Goal: Register for event/course

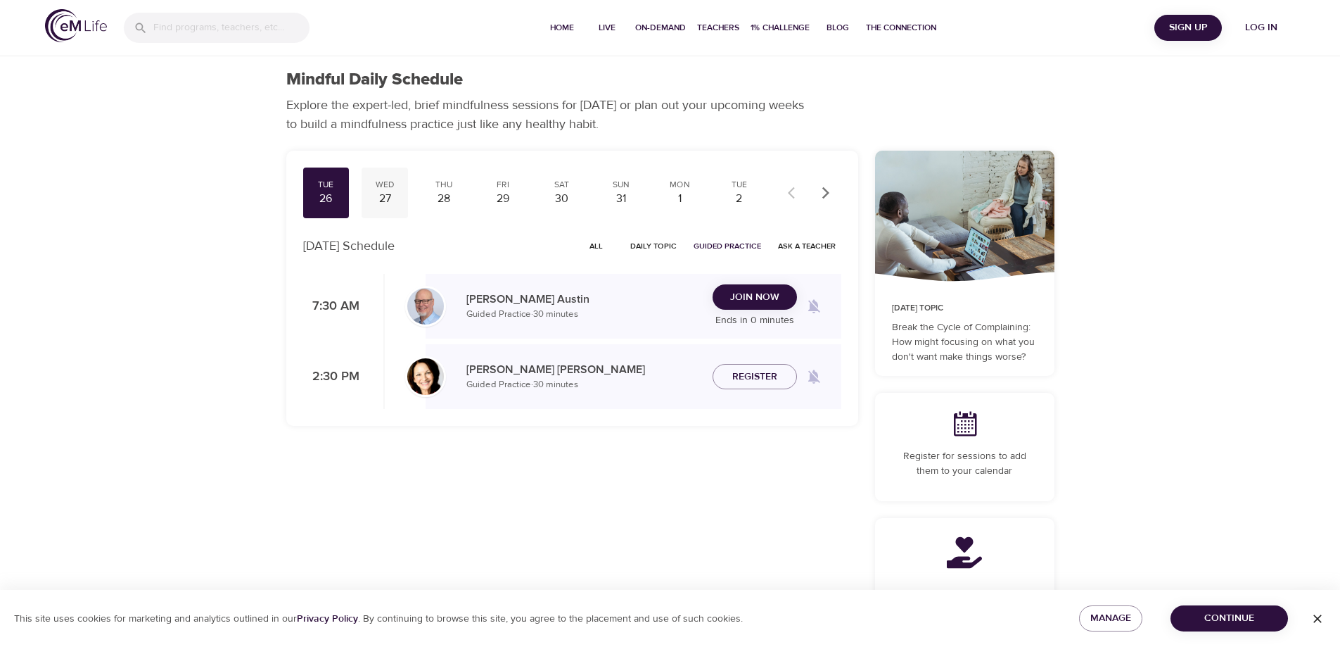
click at [382, 198] on div "27" at bounding box center [384, 199] width 35 height 16
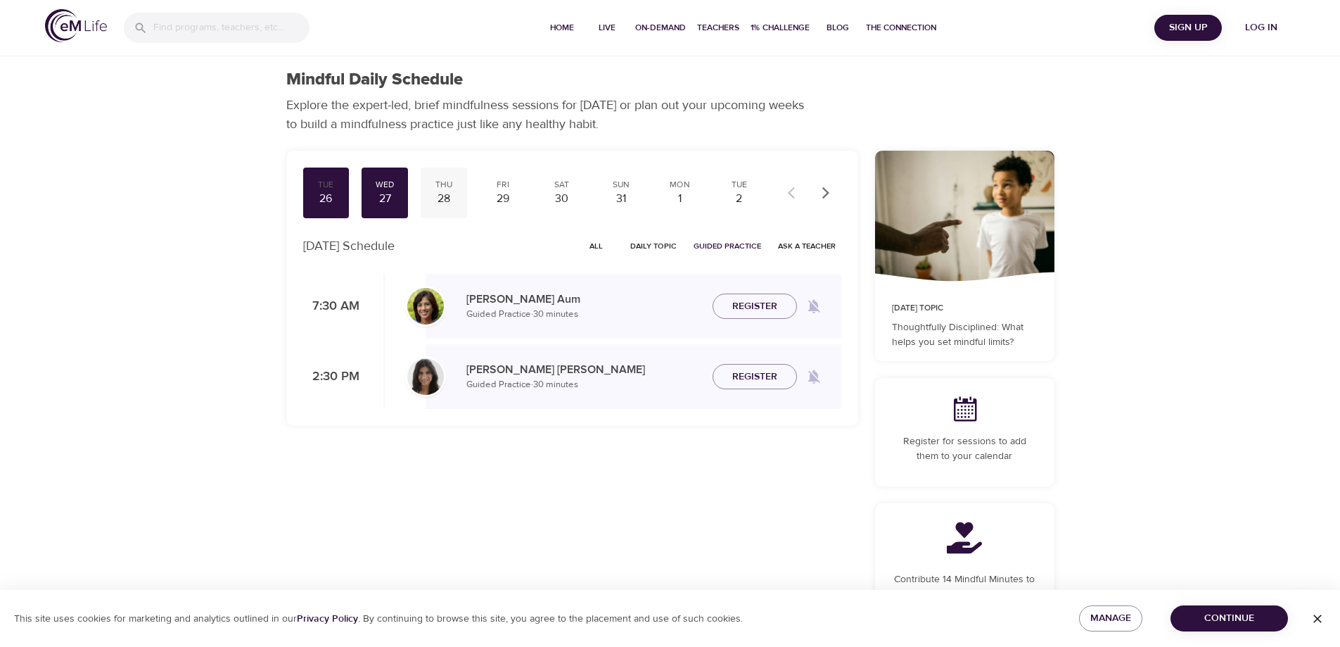
click at [445, 197] on div "28" at bounding box center [443, 199] width 35 height 16
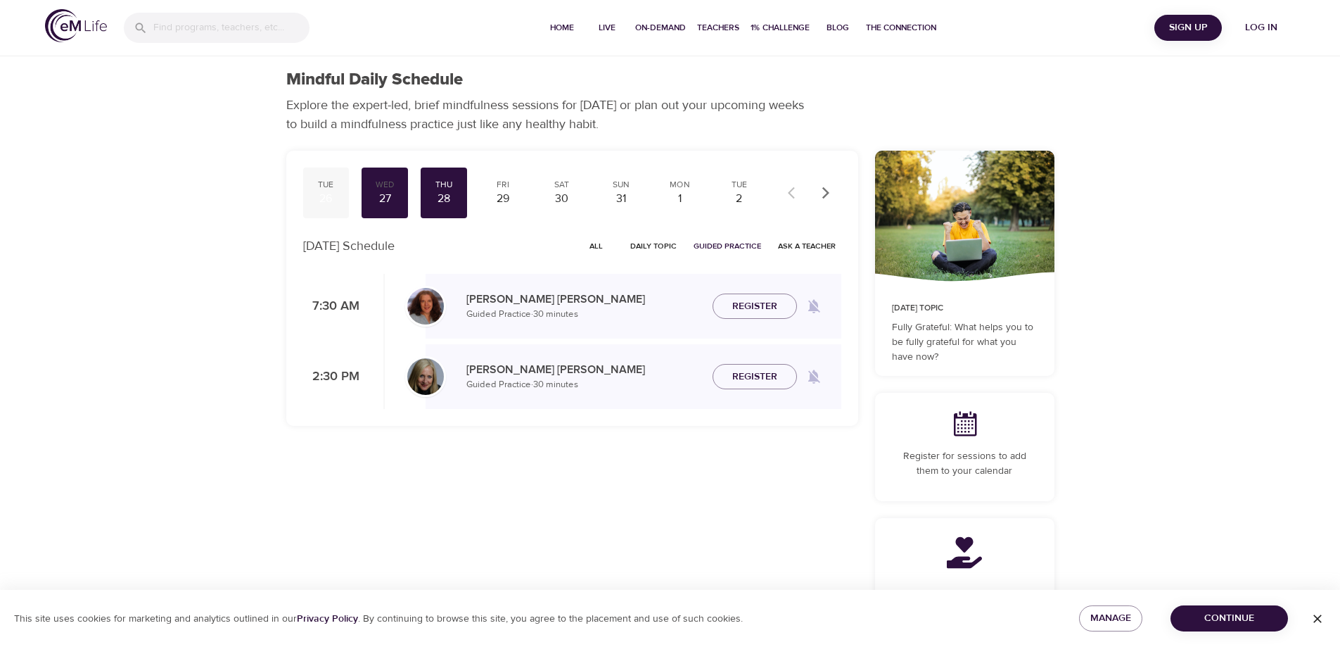
click at [322, 198] on div "26" at bounding box center [326, 199] width 35 height 16
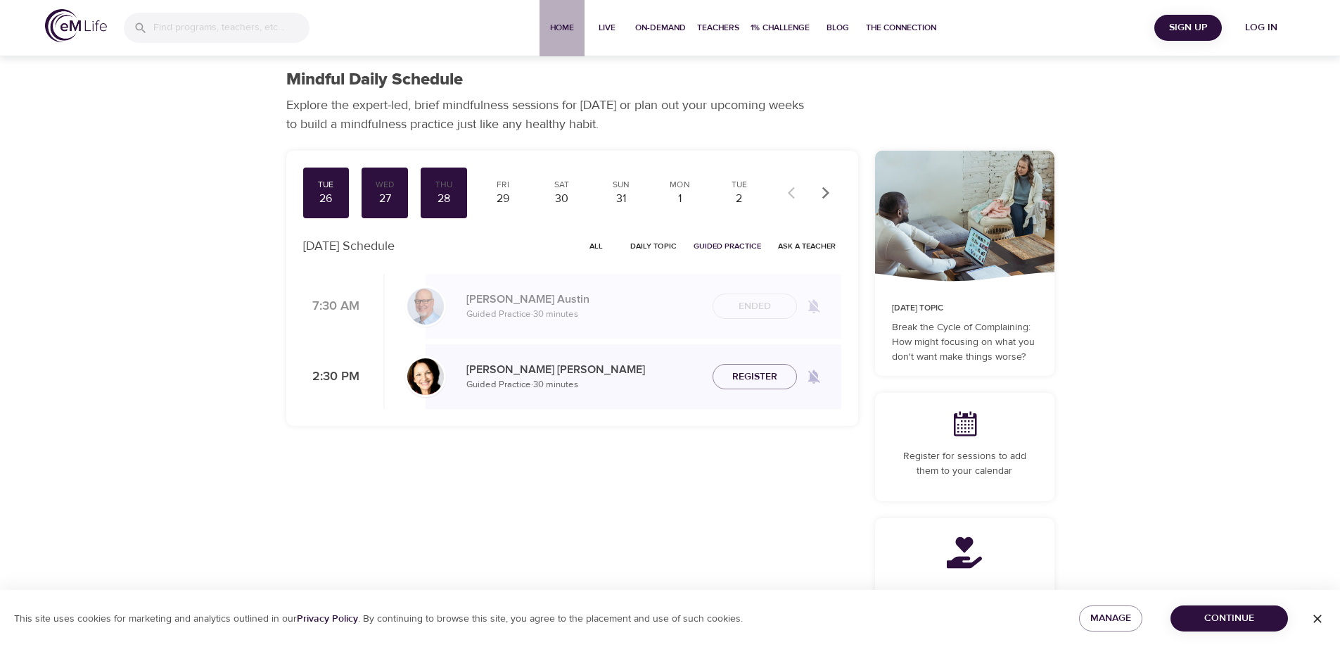
click at [561, 25] on span "Home" at bounding box center [562, 27] width 34 height 15
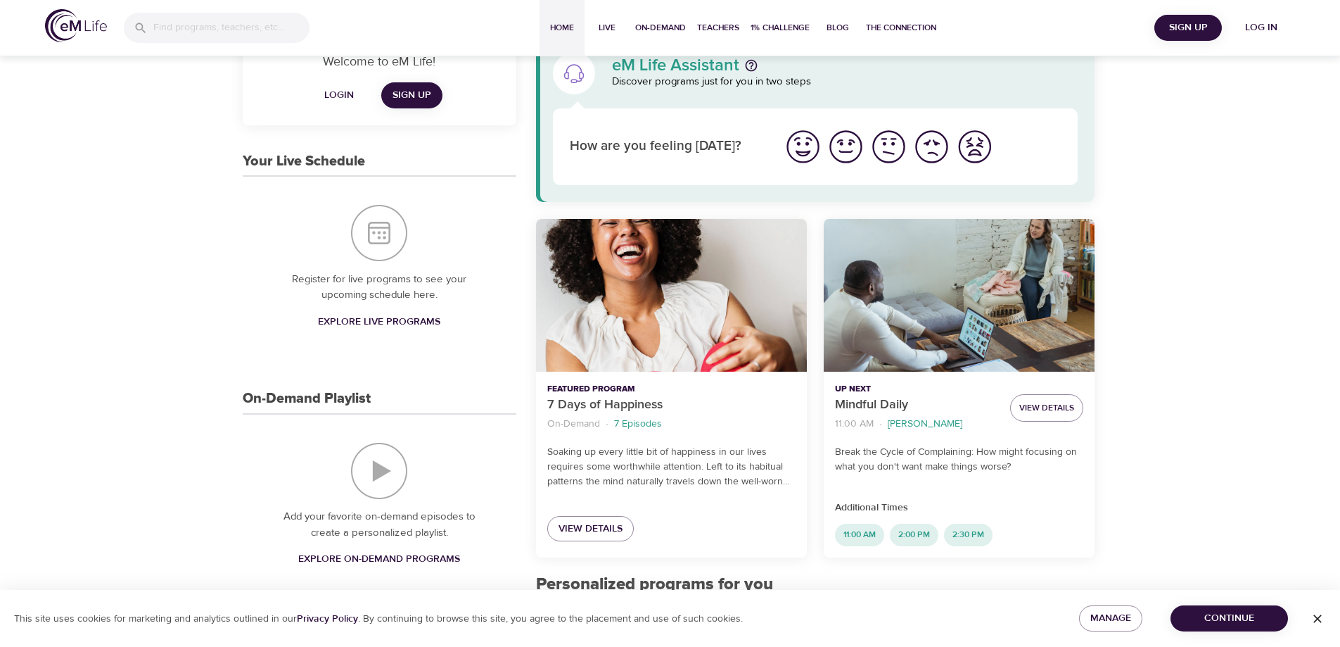
scroll to position [141, 0]
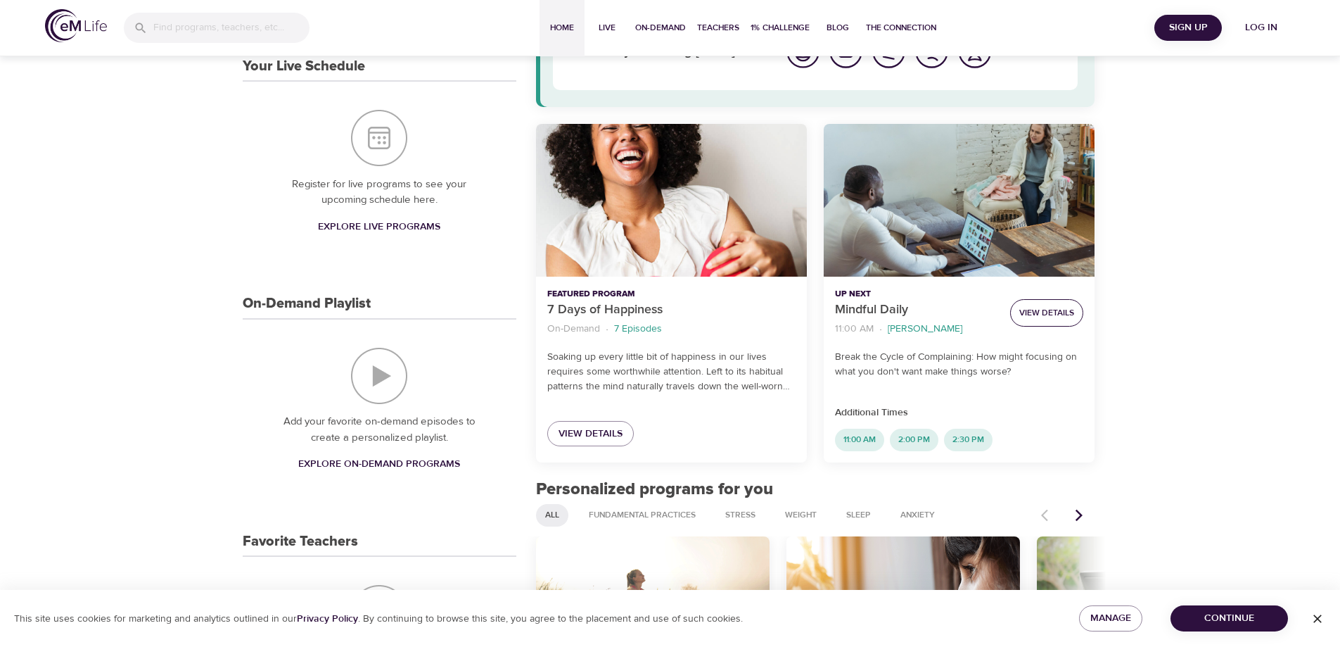
click at [1044, 312] on span "View Details" at bounding box center [1046, 312] width 55 height 15
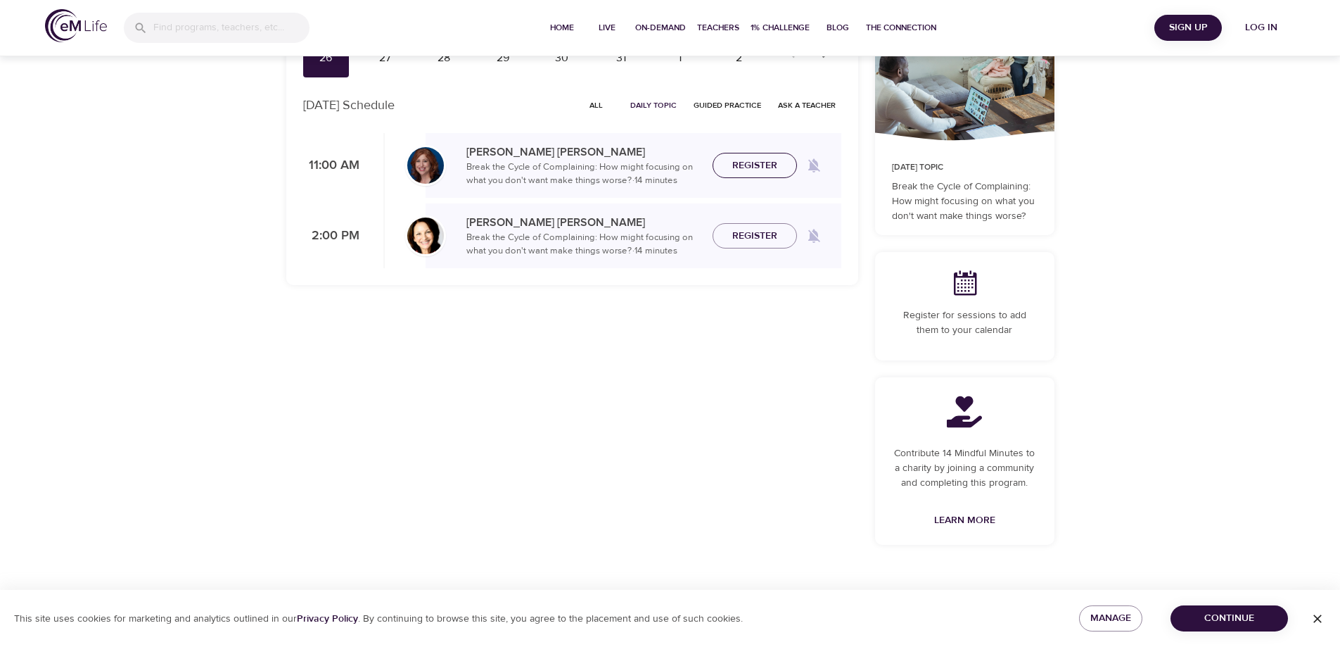
click at [753, 161] on span "Register" at bounding box center [754, 166] width 45 height 18
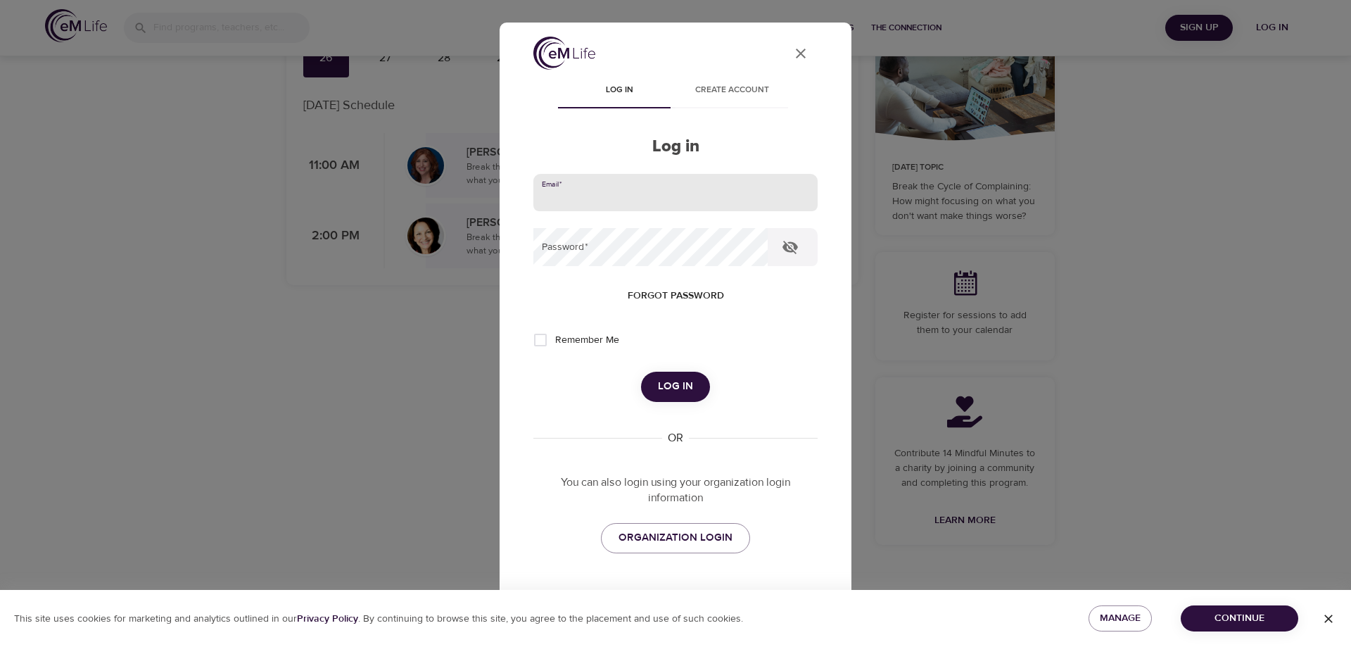
click at [605, 194] on input "email" at bounding box center [675, 193] width 284 height 38
type input "[EMAIL_ADDRESS][DOMAIN_NAME]"
click at [641, 371] on button "Log in" at bounding box center [675, 386] width 69 height 30
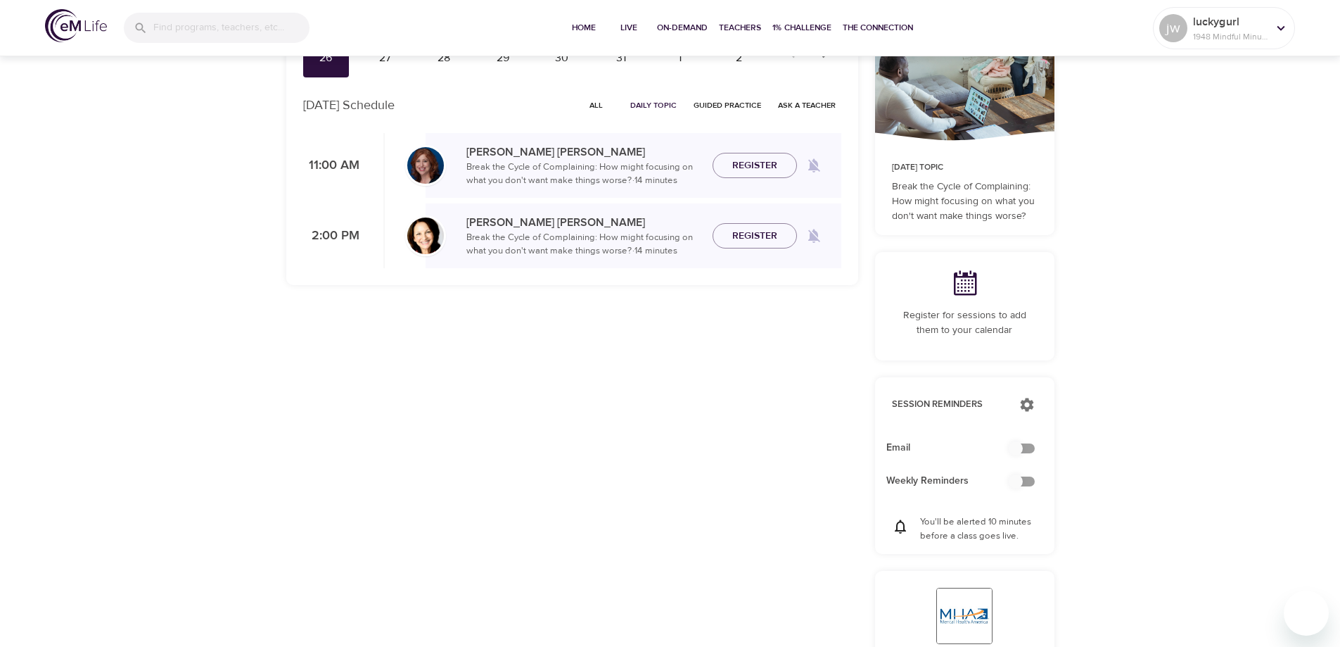
checkbox input "true"
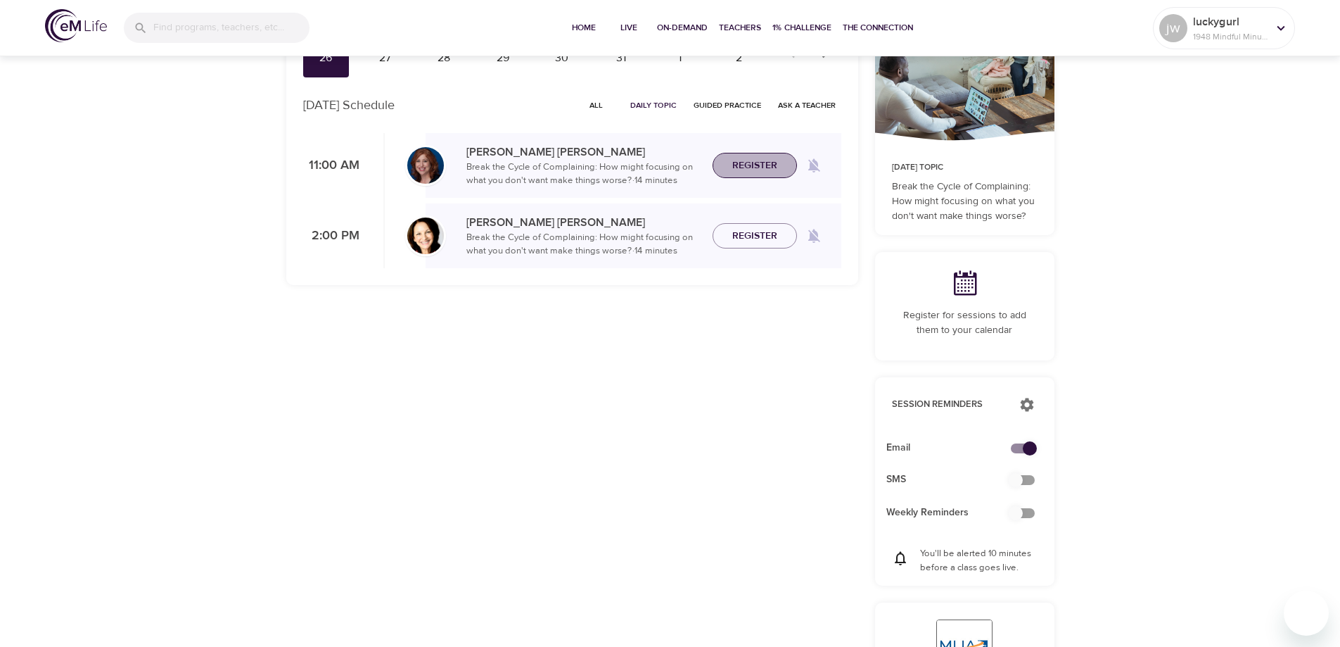
click at [757, 165] on span "Register" at bounding box center [754, 166] width 45 height 18
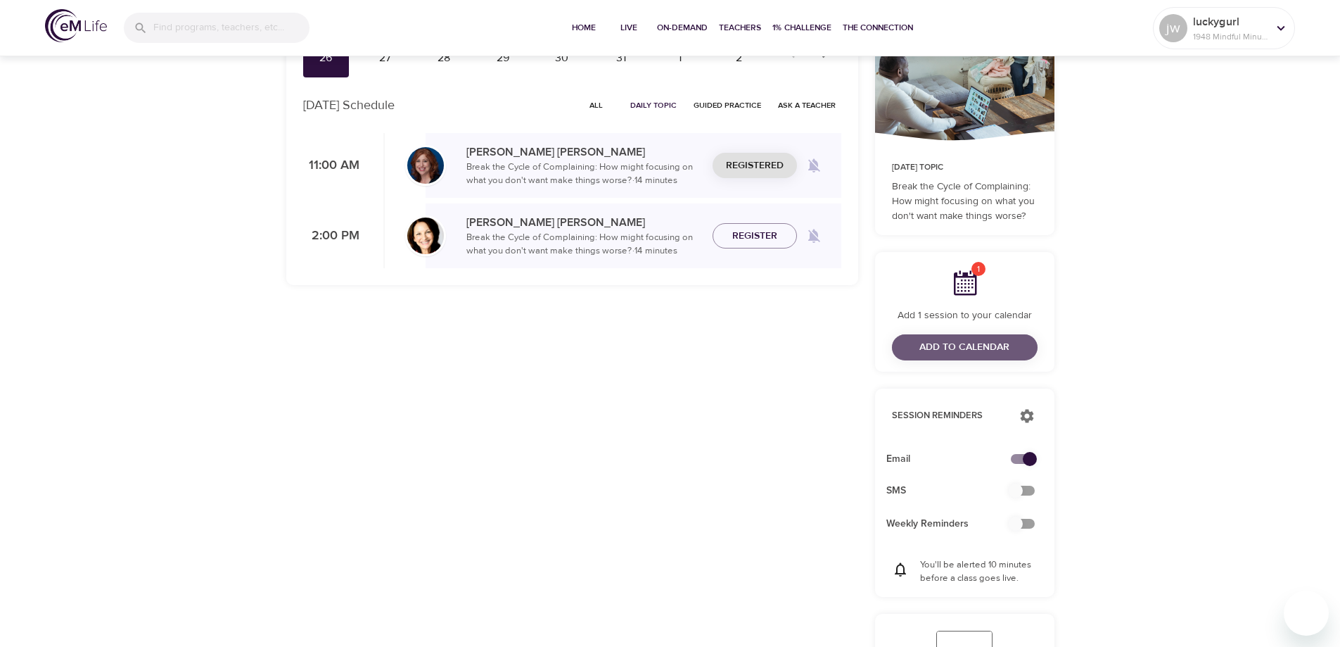
click at [960, 346] on span "Add to Calendar" at bounding box center [964, 347] width 90 height 18
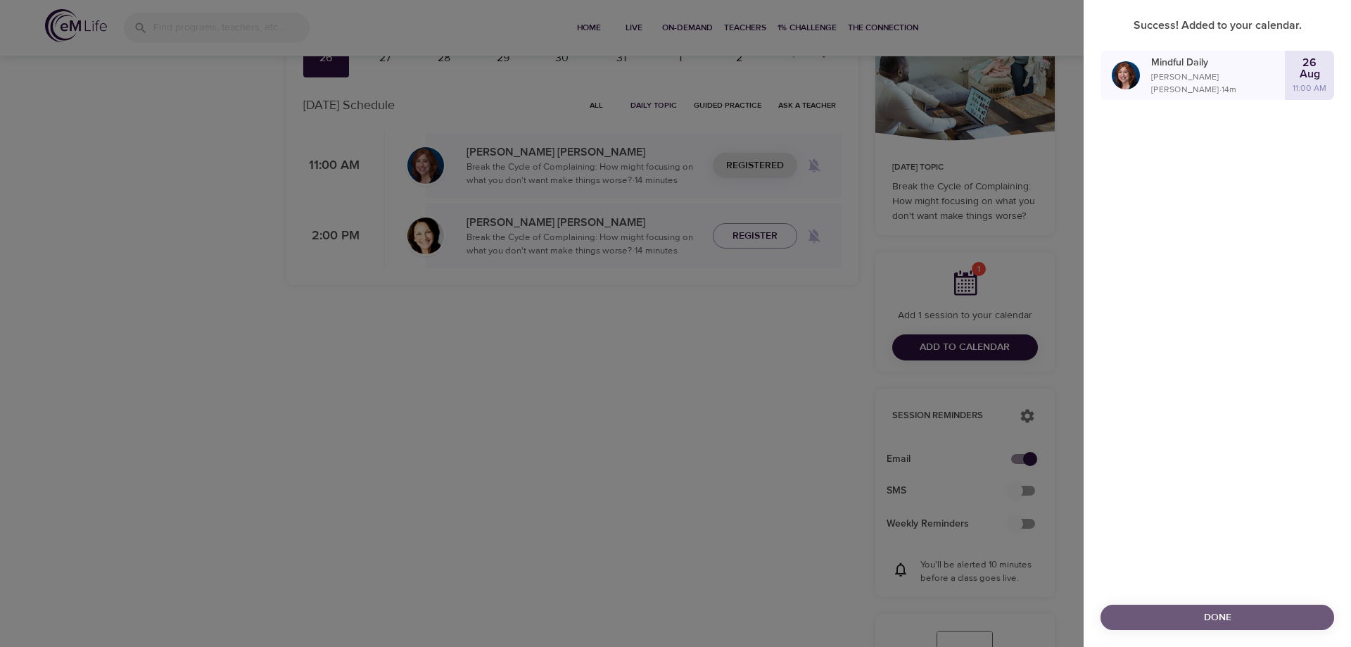
click at [1220, 611] on span "Done" at bounding box center [1217, 618] width 211 height 18
